Goal: Task Accomplishment & Management: Manage account settings

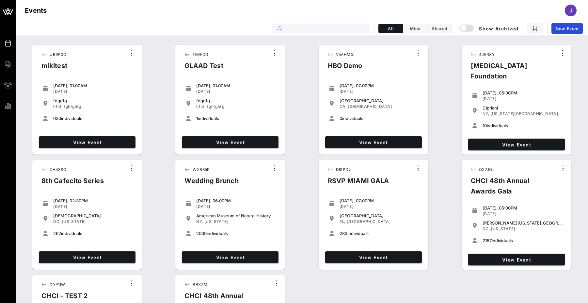
click at [304, 31] on input "text" at bounding box center [325, 28] width 81 height 8
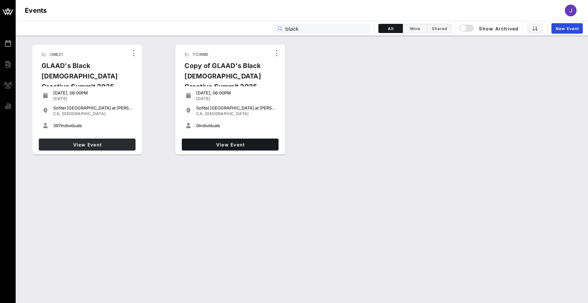
type input "black"
click at [110, 144] on span "View Event" at bounding box center [86, 145] width 91 height 6
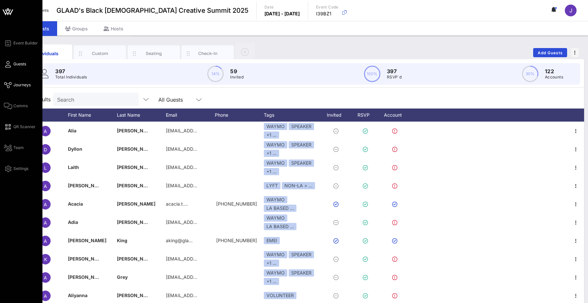
click at [14, 86] on span "Journeys" at bounding box center [21, 85] width 17 height 6
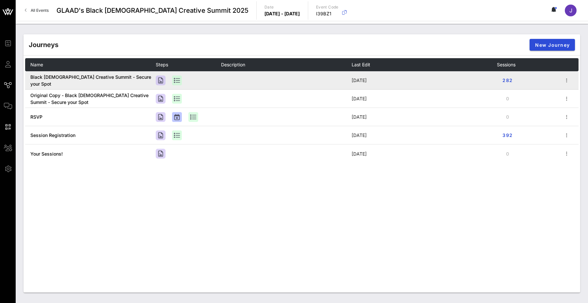
click at [97, 81] on span "Black [DEMOGRAPHIC_DATA] Creative Summit - Secure your Spot" at bounding box center [90, 80] width 121 height 12
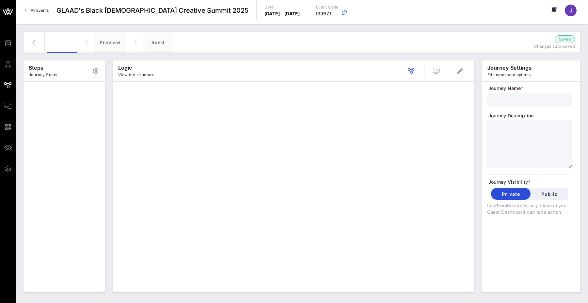
type input "Black [DEMOGRAPHIC_DATA] Creative Summit - Secure your Spot"
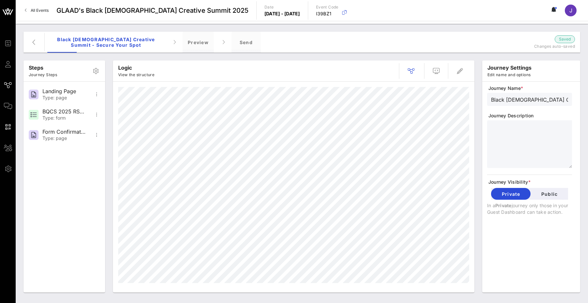
click at [445, 68] on div at bounding box center [432, 71] width 74 height 16
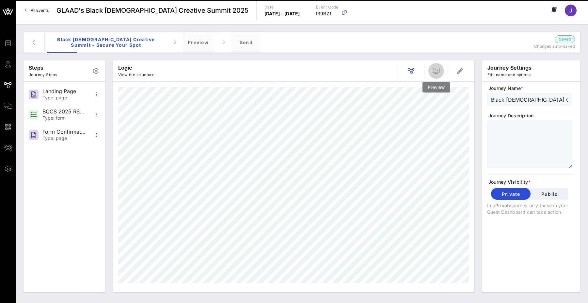
click at [441, 70] on span "button" at bounding box center [437, 71] width 16 height 8
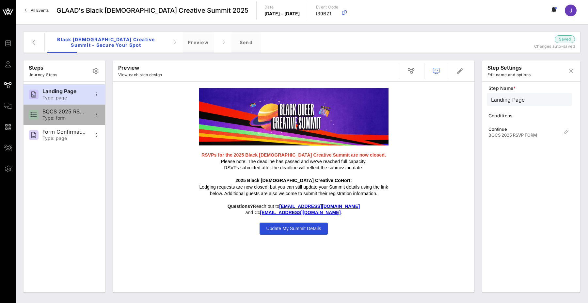
click at [55, 114] on div "BQCS 2025 RSVP FORM" at bounding box center [63, 111] width 43 height 6
type input "BQCS 2025 RSVP FORM"
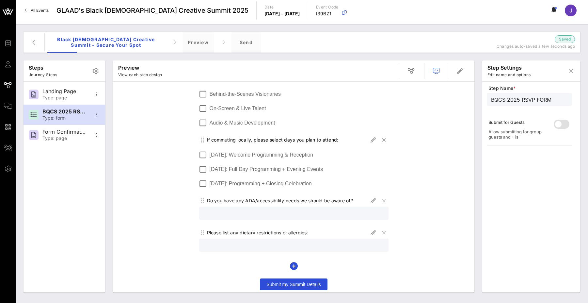
scroll to position [348, 0]
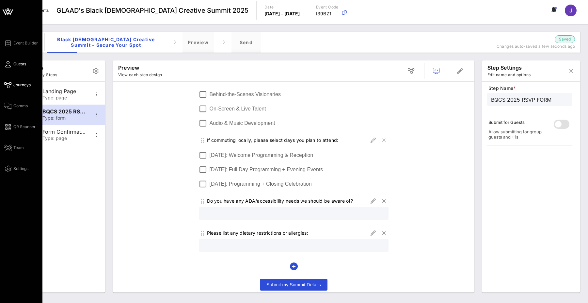
click at [11, 64] on icon at bounding box center [8, 64] width 8 height 1
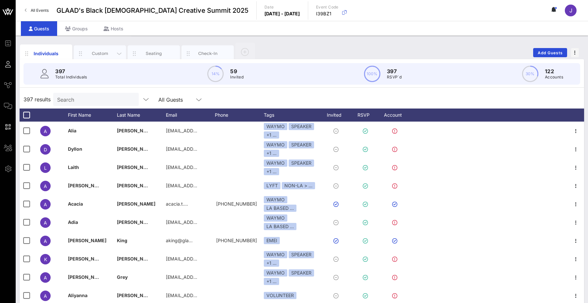
click at [96, 55] on div "Custom" at bounding box center [100, 53] width 29 height 6
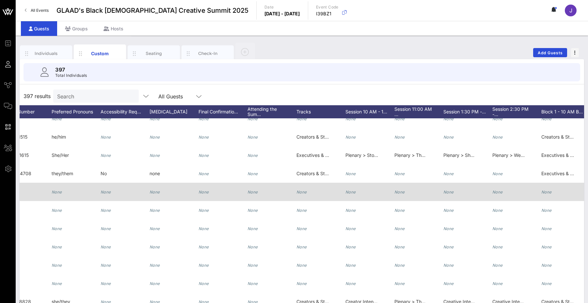
scroll to position [0, 256]
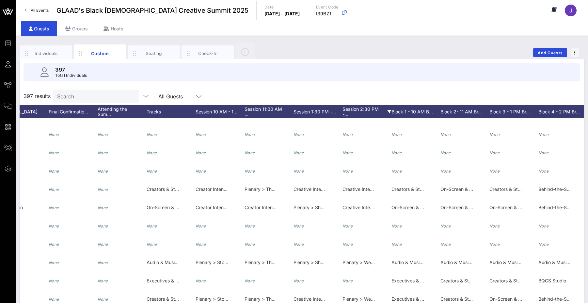
click at [358, 113] on div "Session 2:30 PM -…" at bounding box center [367, 111] width 49 height 13
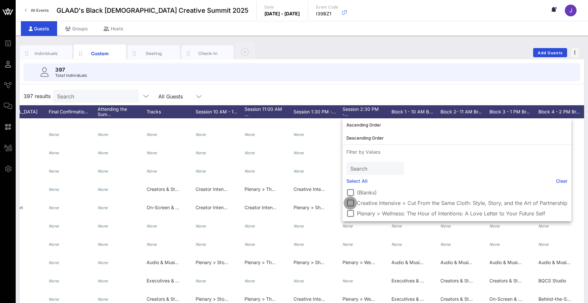
click at [350, 203] on div at bounding box center [350, 202] width 11 height 11
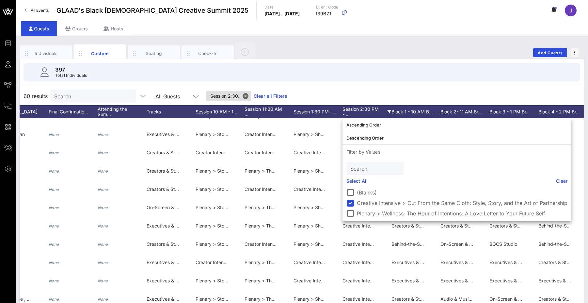
click at [349, 92] on div "60 results Search All Guests Session 2:30.. Clear all Filters" at bounding box center [302, 96] width 565 height 18
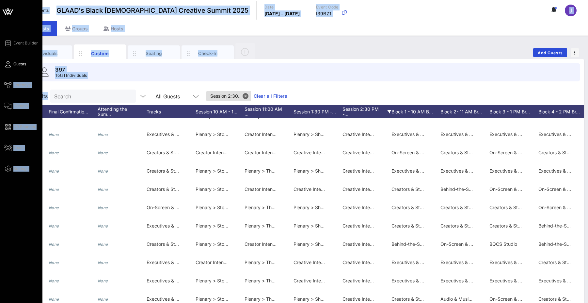
drag, startPoint x: 47, startPoint y: 94, endPoint x: 10, endPoint y: 94, distance: 37.2
click at [10, 94] on div "Event Builder Guests Journeys Comms QR Scanner Team Settings GLAAD's Black [DEM…" at bounding box center [294, 160] width 588 height 321
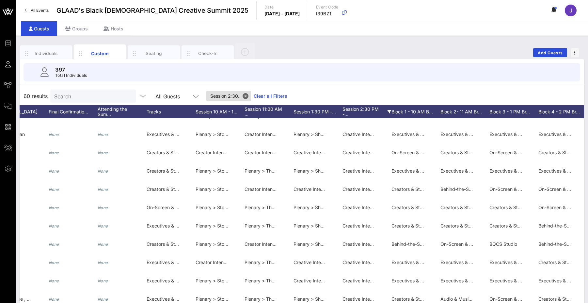
click at [417, 92] on div "60 results Search All Guests Session 2:30.. Clear all Filters" at bounding box center [302, 96] width 565 height 18
click at [39, 11] on span "All Events" at bounding box center [40, 10] width 18 height 5
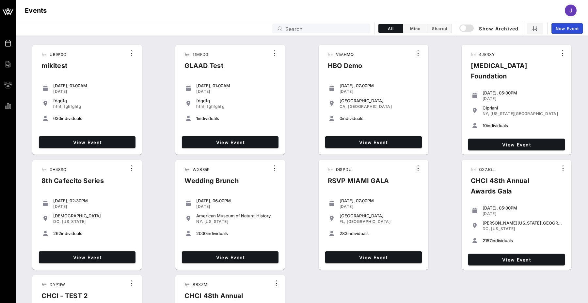
click at [316, 24] on div "Search" at bounding box center [325, 29] width 81 height 10
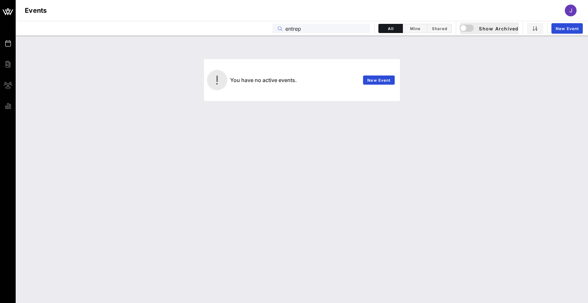
type input "entrep"
drag, startPoint x: 472, startPoint y: 24, endPoint x: 466, endPoint y: 27, distance: 6.0
click at [466, 27] on div "button" at bounding box center [463, 28] width 9 height 9
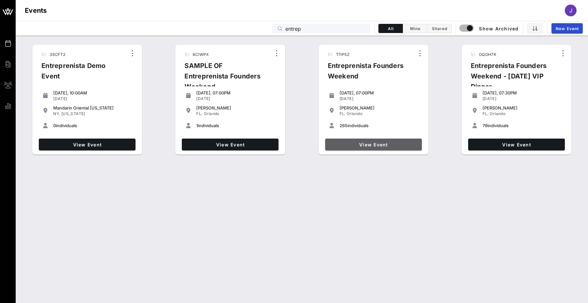
click at [386, 144] on span "View Event" at bounding box center [373, 145] width 91 height 6
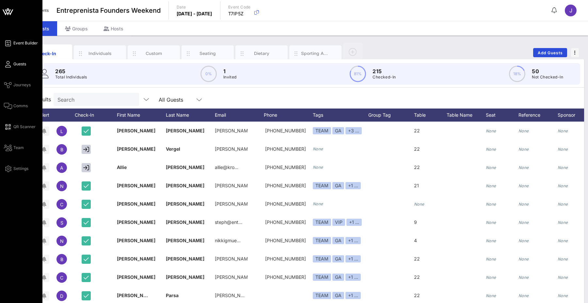
click at [11, 43] on icon at bounding box center [8, 43] width 8 height 1
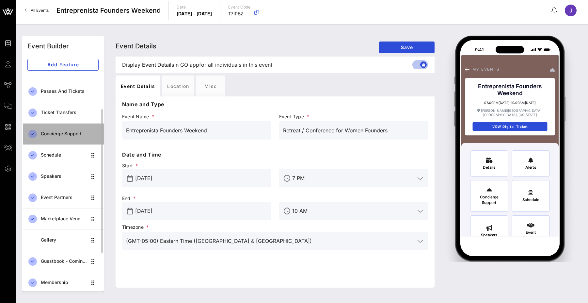
click at [67, 133] on div "Concierge Support" at bounding box center [70, 134] width 58 height 6
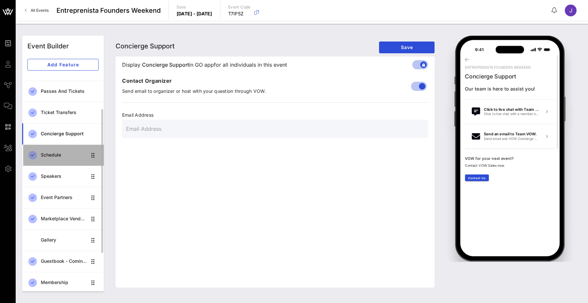
click at [66, 157] on div "Schedule" at bounding box center [64, 155] width 46 height 6
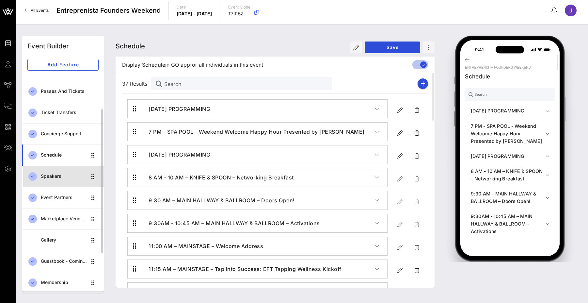
click at [60, 179] on div "Speakers" at bounding box center [64, 176] width 46 height 6
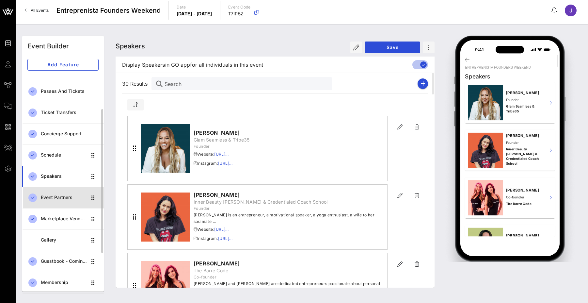
click at [57, 198] on div "Event Partners" at bounding box center [64, 198] width 46 height 6
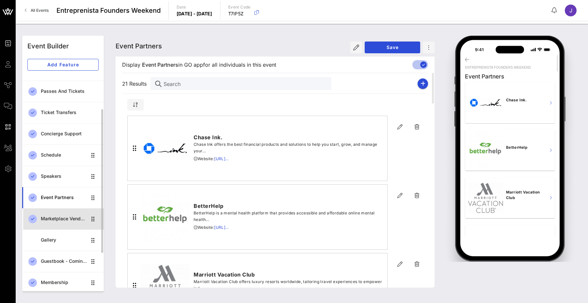
click at [53, 216] on div "Marketplace Vendors" at bounding box center [64, 218] width 46 height 13
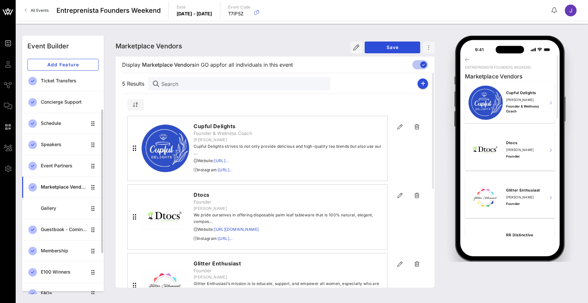
scroll to position [87, 0]
click at [52, 228] on div "Guestbook - Coming Soon!" at bounding box center [64, 230] width 46 height 6
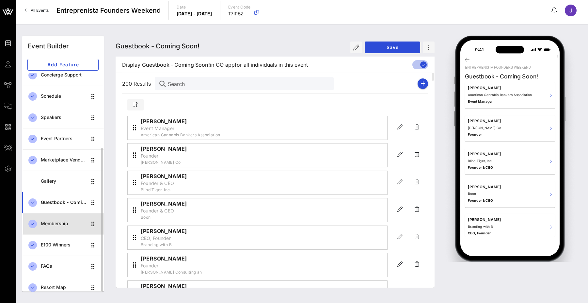
click at [52, 228] on div "Membership" at bounding box center [64, 223] width 46 height 13
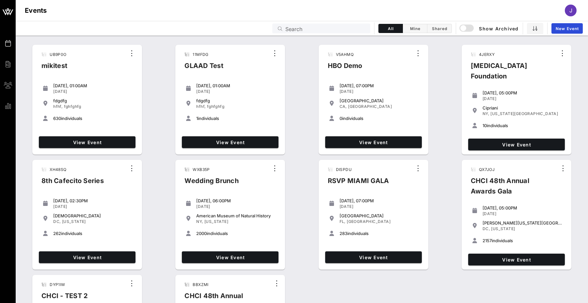
click at [295, 26] on input "Search" at bounding box center [325, 28] width 81 height 8
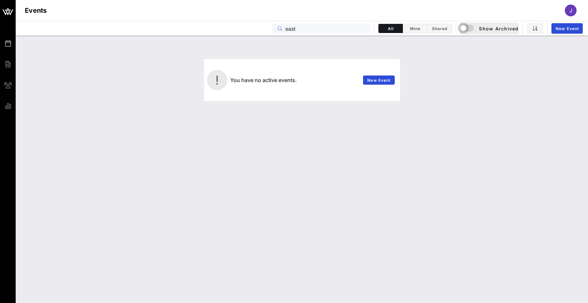
click at [466, 29] on div "button" at bounding box center [463, 28] width 9 height 9
click at [310, 28] on input "east" at bounding box center [325, 28] width 81 height 8
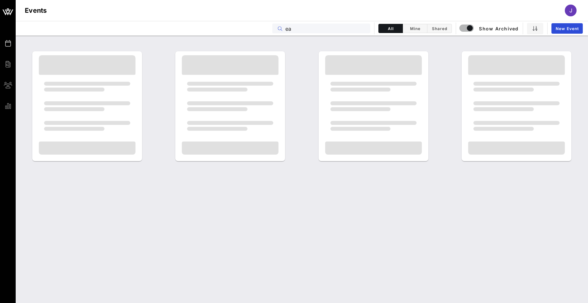
type input "e"
click at [77, 141] on div at bounding box center [87, 173] width 97 height 65
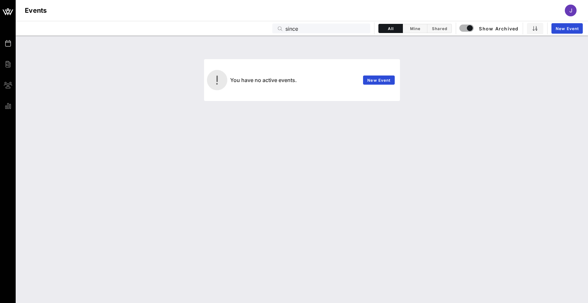
click at [348, 27] on input "since" at bounding box center [325, 28] width 81 height 8
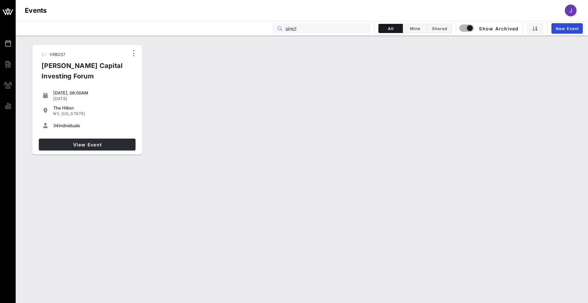
type input "sincl"
click at [101, 143] on span "View Event" at bounding box center [86, 145] width 91 height 6
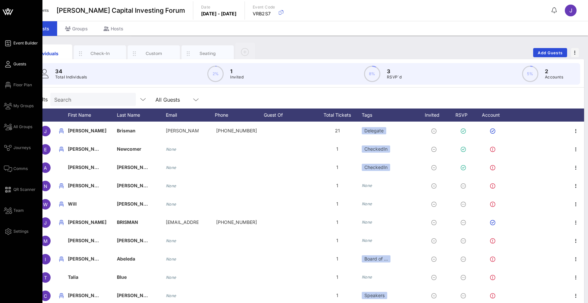
click at [13, 44] on span "Event Builder" at bounding box center [25, 43] width 24 height 6
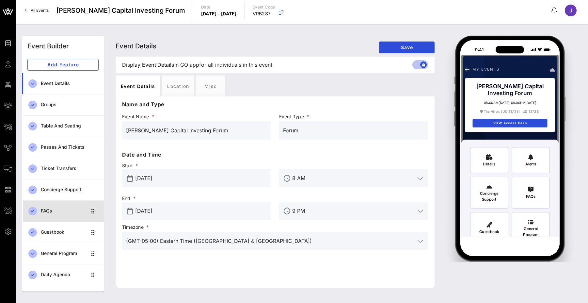
click at [66, 203] on link "FAQs" at bounding box center [63, 210] width 82 height 21
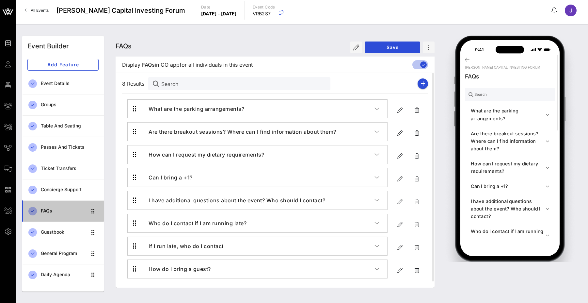
click at [62, 215] on div "FAQs" at bounding box center [64, 210] width 46 height 13
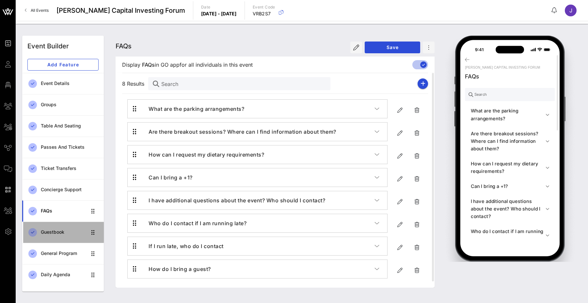
click at [60, 227] on div "Guestbook" at bounding box center [64, 231] width 46 height 13
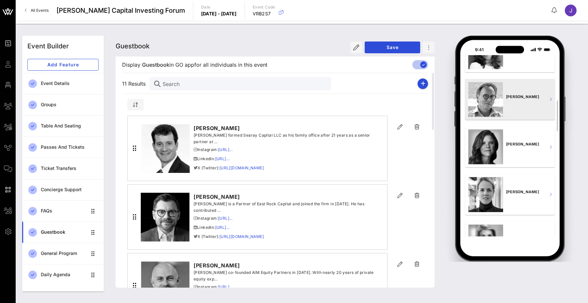
click at [521, 106] on div "Sandy Beall" at bounding box center [525, 99] width 38 height 41
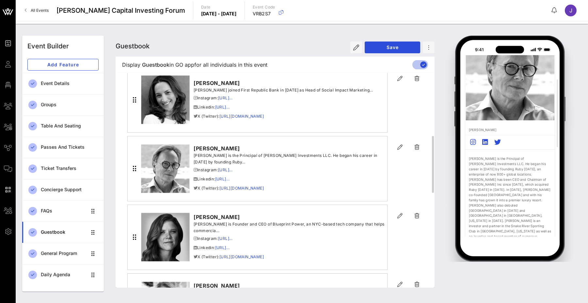
scroll to position [253, 0]
click at [418, 145] on icon "button" at bounding box center [417, 148] width 8 height 8
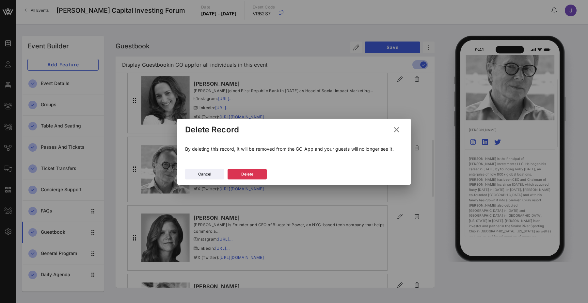
click at [399, 129] on icon at bounding box center [396, 129] width 9 height 9
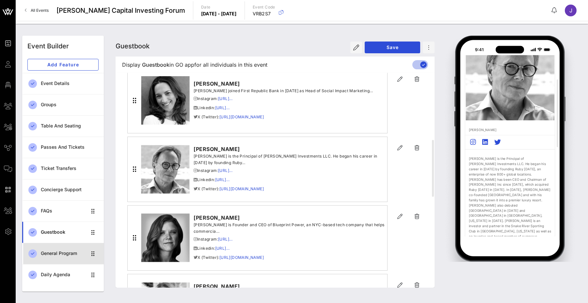
click at [65, 253] on div "General Program" at bounding box center [64, 254] width 46 height 6
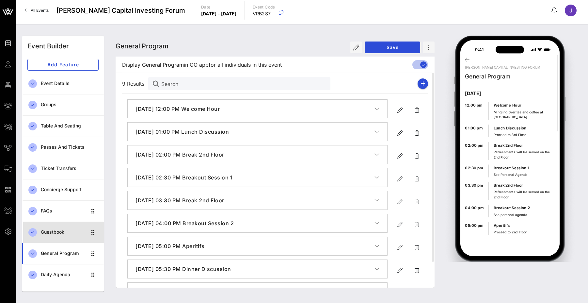
click at [56, 236] on div "Guestbook" at bounding box center [64, 231] width 46 height 13
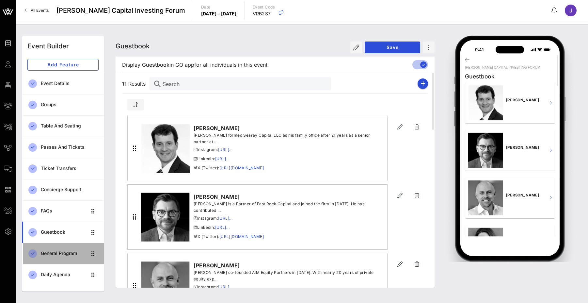
click at [56, 252] on div "General Program" at bounding box center [64, 254] width 46 height 6
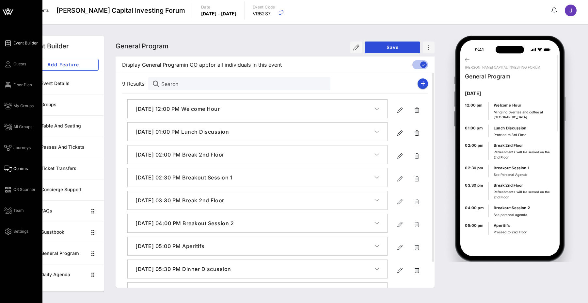
click at [15, 170] on span "Comms" at bounding box center [20, 169] width 14 height 6
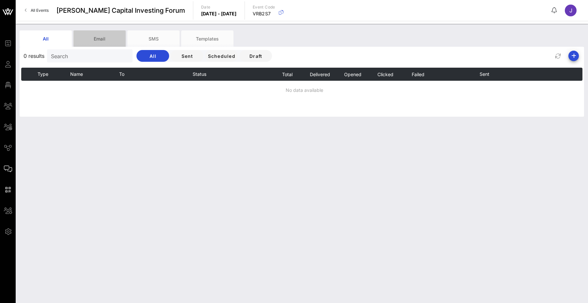
click at [97, 41] on div "Email" at bounding box center [99, 38] width 52 height 16
drag, startPoint x: 552, startPoint y: 41, endPoint x: 163, endPoint y: 40, distance: 388.7
click at [163, 40] on div "SMS" at bounding box center [153, 38] width 52 height 16
drag, startPoint x: 508, startPoint y: 52, endPoint x: 157, endPoint y: 40, distance: 350.7
click at [157, 40] on div "SMS" at bounding box center [153, 38] width 52 height 16
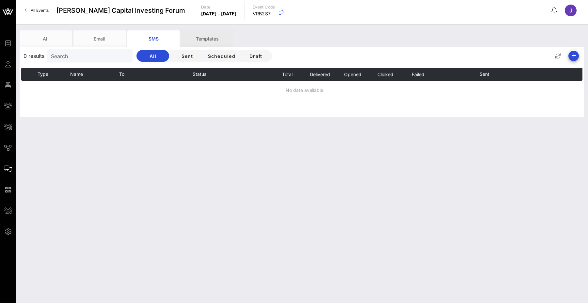
click at [207, 34] on div "Templates" at bounding box center [207, 38] width 52 height 16
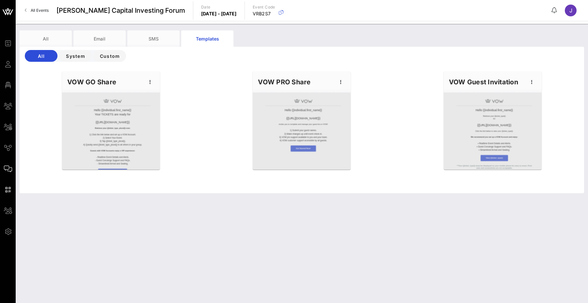
drag, startPoint x: 233, startPoint y: 0, endPoint x: 261, endPoint y: 8, distance: 28.9
click at [237, 8] on p "Date" at bounding box center [219, 7] width 36 height 7
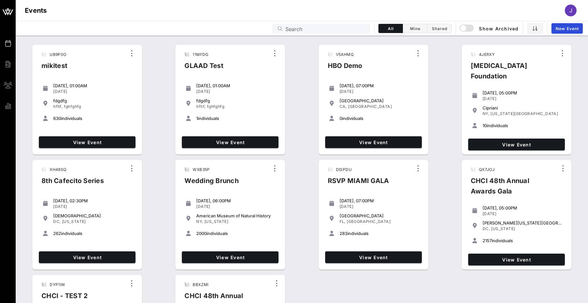
click at [336, 30] on input "Search" at bounding box center [325, 28] width 81 height 8
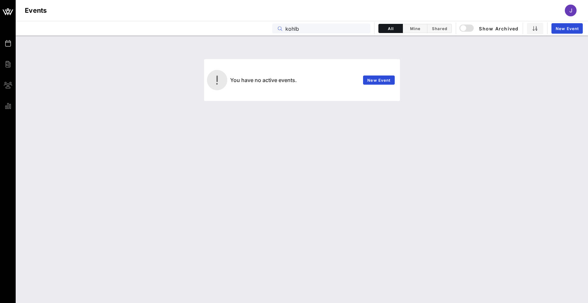
type input "kohl"
drag, startPoint x: 363, startPoint y: 32, endPoint x: 465, endPoint y: 30, distance: 102.9
click at [465, 30] on div "button" at bounding box center [463, 28] width 9 height 9
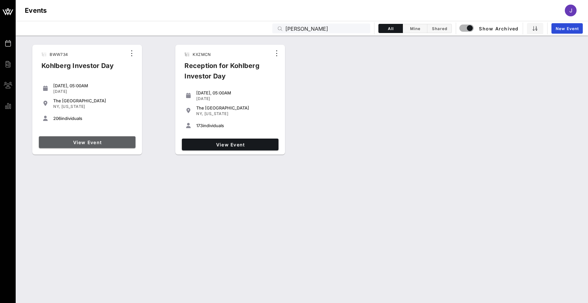
click at [114, 138] on link "View Event" at bounding box center [87, 142] width 97 height 12
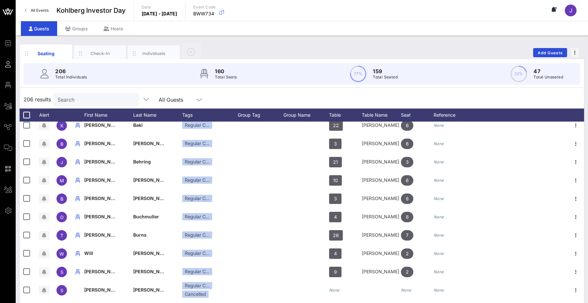
scroll to position [79, 0]
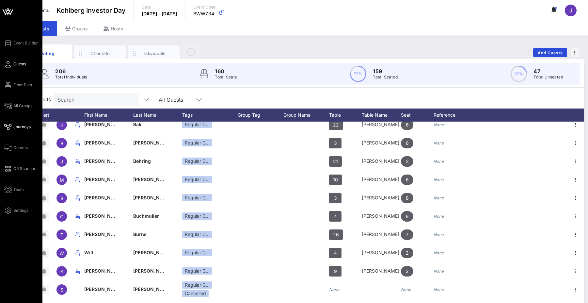
click at [6, 126] on icon at bounding box center [8, 126] width 8 height 1
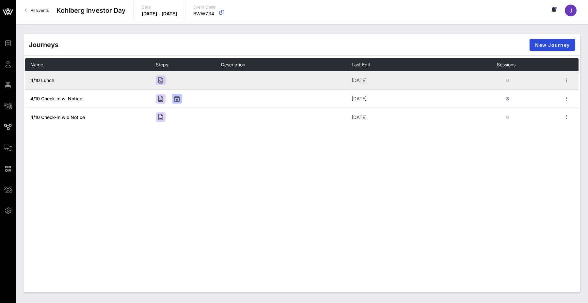
click at [46, 81] on span "4/10 Lunch" at bounding box center [42, 80] width 24 height 6
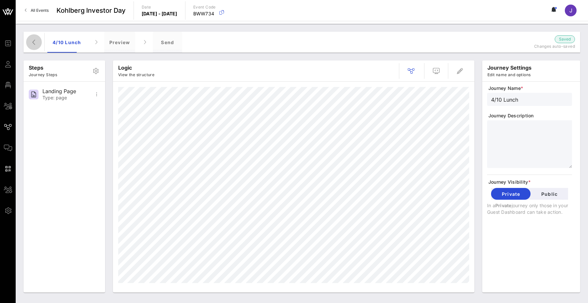
click at [36, 38] on icon "button" at bounding box center [34, 42] width 8 height 8
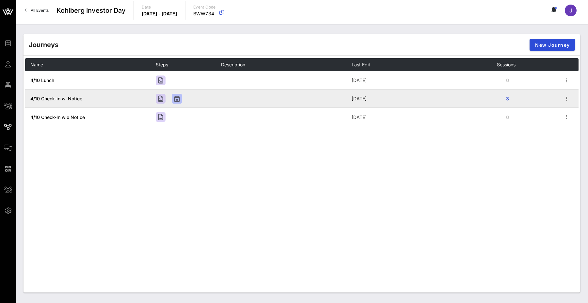
click at [72, 101] on span "4/10 Check-in w. Notice" at bounding box center [56, 99] width 52 height 6
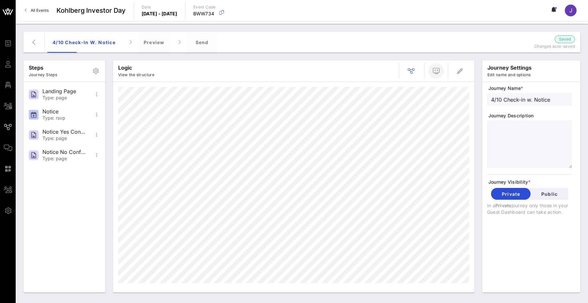
click at [434, 73] on icon "button" at bounding box center [436, 71] width 8 height 8
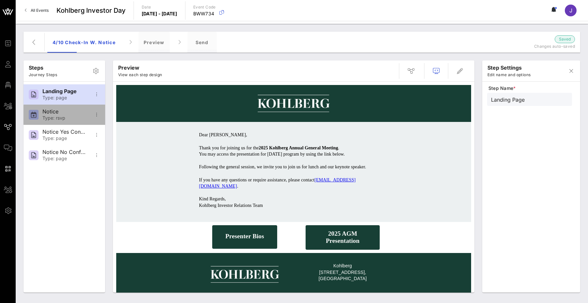
click at [59, 119] on div "Type: rsvp" at bounding box center [63, 118] width 43 height 6
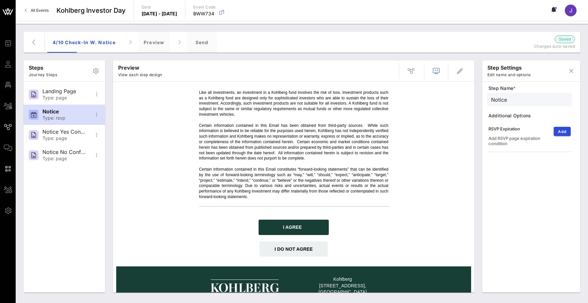
scroll to position [211, 0]
click at [73, 134] on div "Notice Yes Confirmation" at bounding box center [63, 132] width 43 height 6
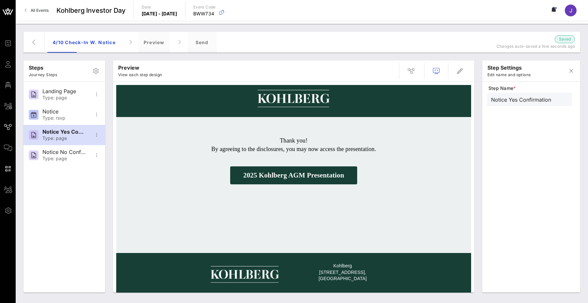
scroll to position [5, 0]
click at [75, 158] on div "Type: page" at bounding box center [63, 159] width 43 height 6
type input "Notice No Confirmation"
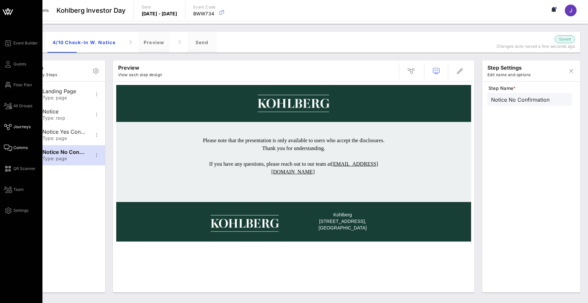
click at [8, 148] on icon at bounding box center [8, 147] width 8 height 1
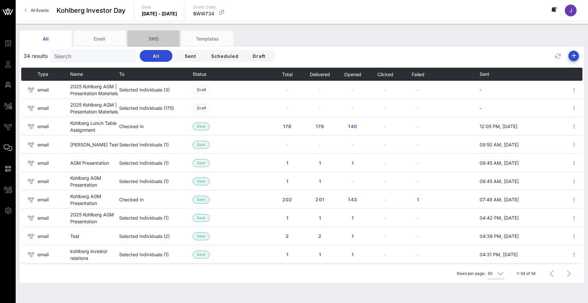
drag, startPoint x: 256, startPoint y: 35, endPoint x: 159, endPoint y: 39, distance: 97.1
click at [159, 39] on div "SMS" at bounding box center [153, 38] width 52 height 16
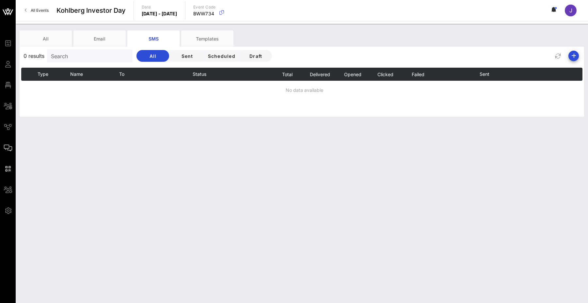
click at [41, 9] on span "All Events" at bounding box center [40, 10] width 18 height 5
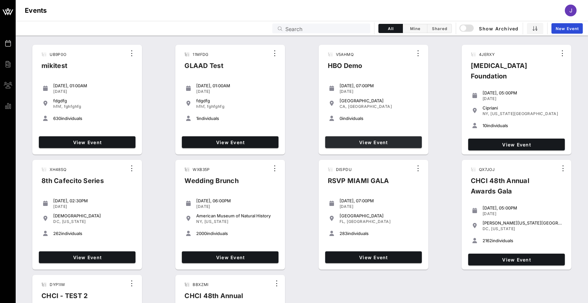
click at [370, 138] on link "View Event" at bounding box center [373, 142] width 97 height 12
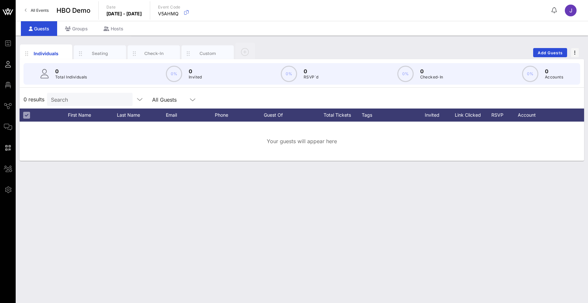
click at [44, 8] on link "All Events" at bounding box center [37, 10] width 32 height 10
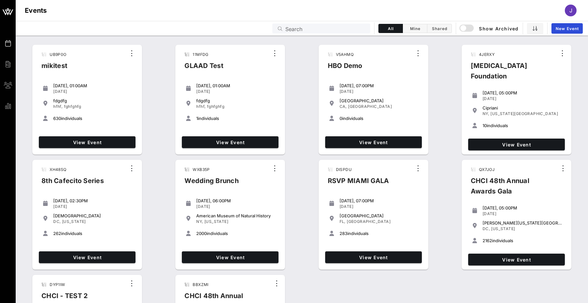
click at [297, 30] on input "Search" at bounding box center [325, 28] width 81 height 8
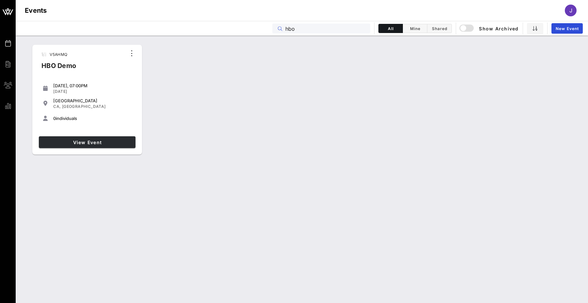
type input "hbo"
click at [116, 143] on span "View Event" at bounding box center [86, 142] width 91 height 6
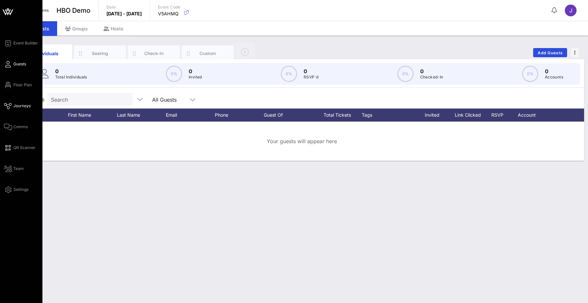
click at [10, 106] on icon at bounding box center [8, 106] width 8 height 1
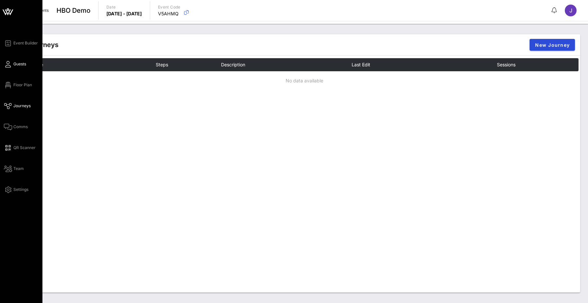
click at [9, 64] on icon at bounding box center [8, 64] width 8 height 1
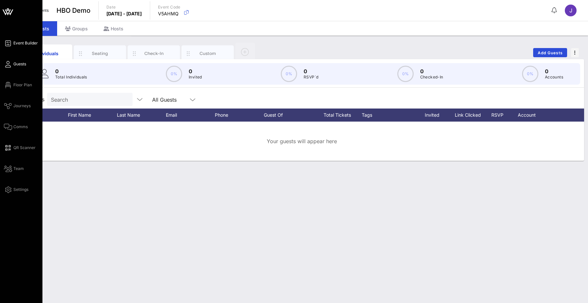
click at [15, 43] on span "Event Builder" at bounding box center [25, 43] width 24 height 6
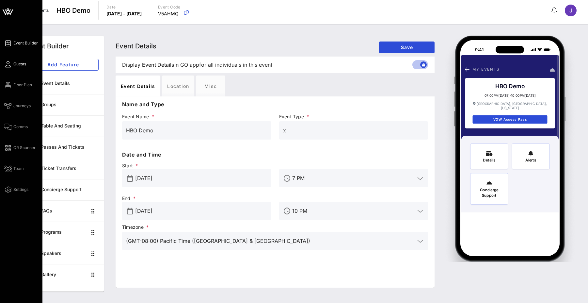
click at [10, 65] on icon at bounding box center [8, 64] width 8 height 1
